Goal: Use online tool/utility: Utilize a website feature to perform a specific function

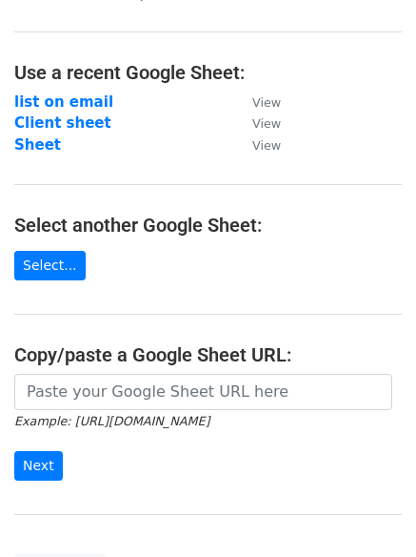
scroll to position [90, 0]
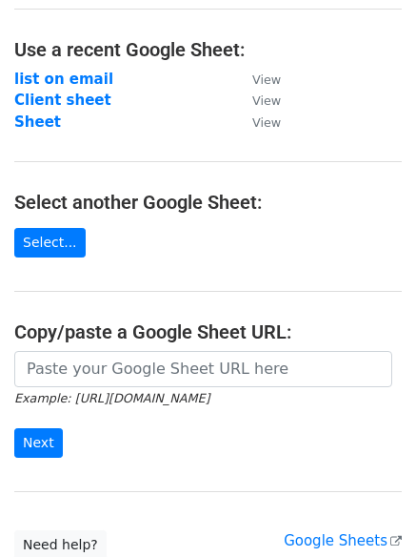
click at [80, 389] on icon "Example: [URL][DOMAIN_NAME]" at bounding box center [111, 397] width 195 height 17
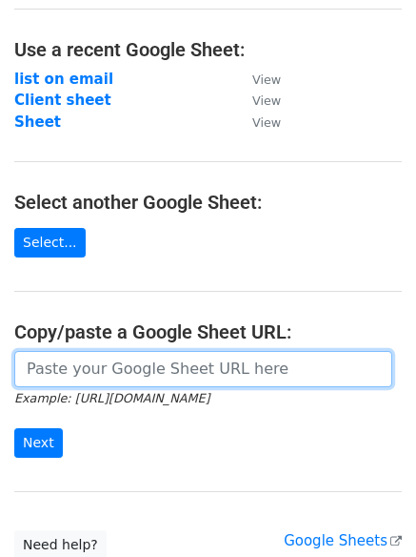
click at [70, 380] on input "url" at bounding box center [203, 369] width 378 height 36
paste input "[URL][DOMAIN_NAME]"
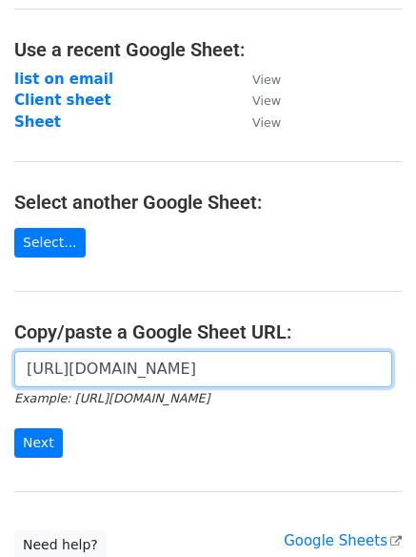
scroll to position [0, 444]
type input "[URL][DOMAIN_NAME]"
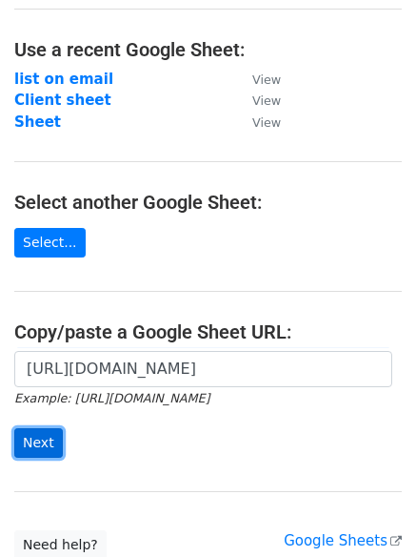
click at [41, 436] on input "Next" at bounding box center [38, 443] width 49 height 30
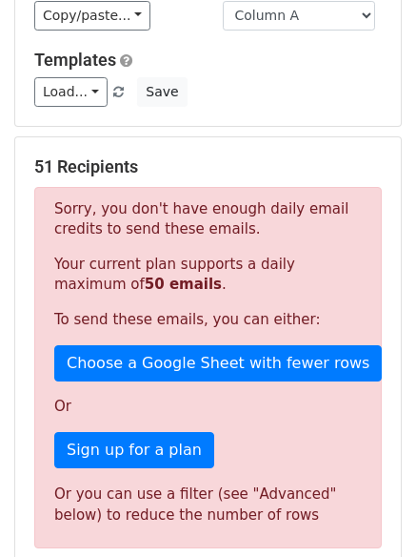
scroll to position [243, 0]
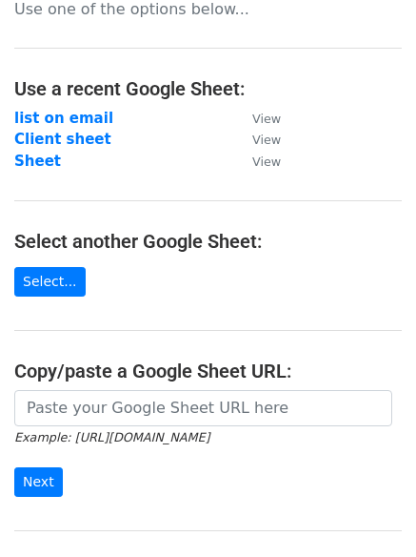
scroll to position [56, 0]
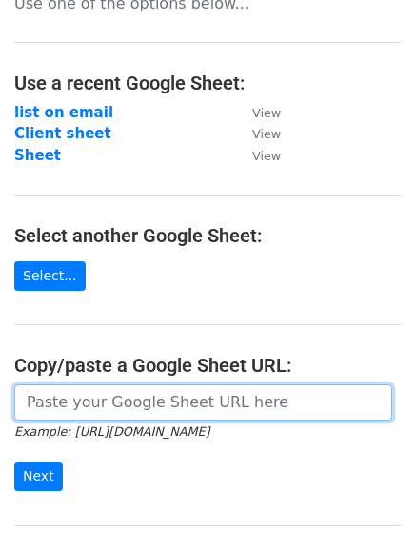
click at [82, 399] on input "url" at bounding box center [203, 402] width 378 height 36
paste input "[URL][DOMAIN_NAME]"
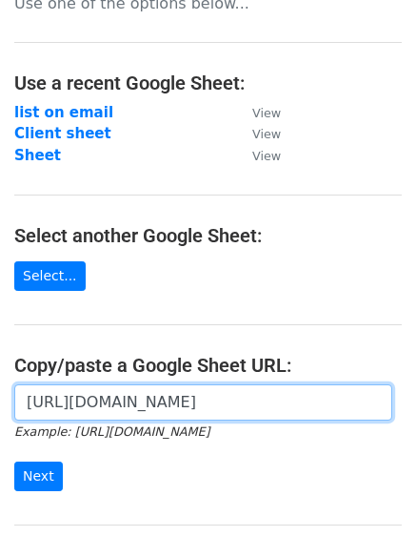
scroll to position [99, 0]
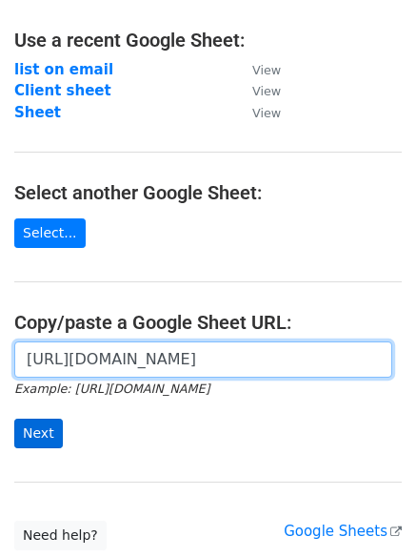
type input "[URL][DOMAIN_NAME]"
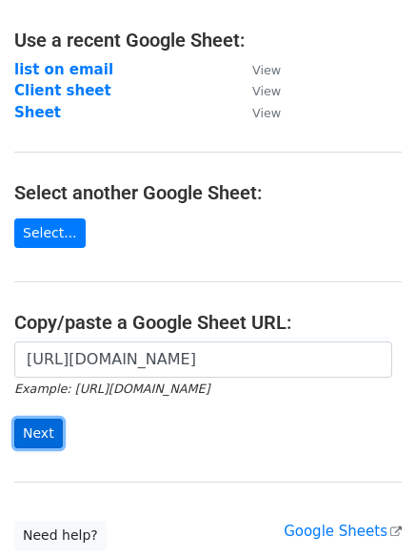
click at [41, 438] on input "Next" at bounding box center [38, 433] width 49 height 30
